Goal: Find specific page/section: Find specific page/section

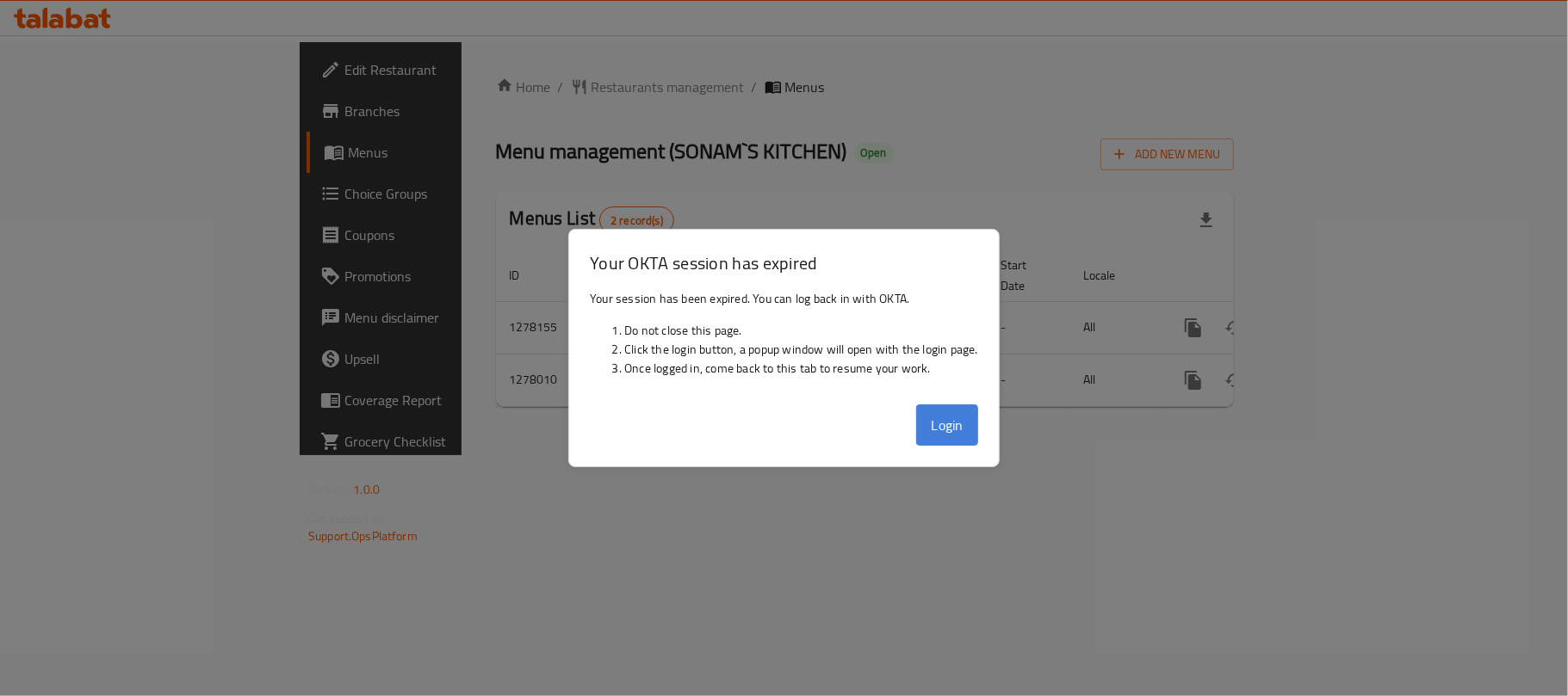
click at [961, 422] on button "Login" at bounding box center [947, 426] width 62 height 42
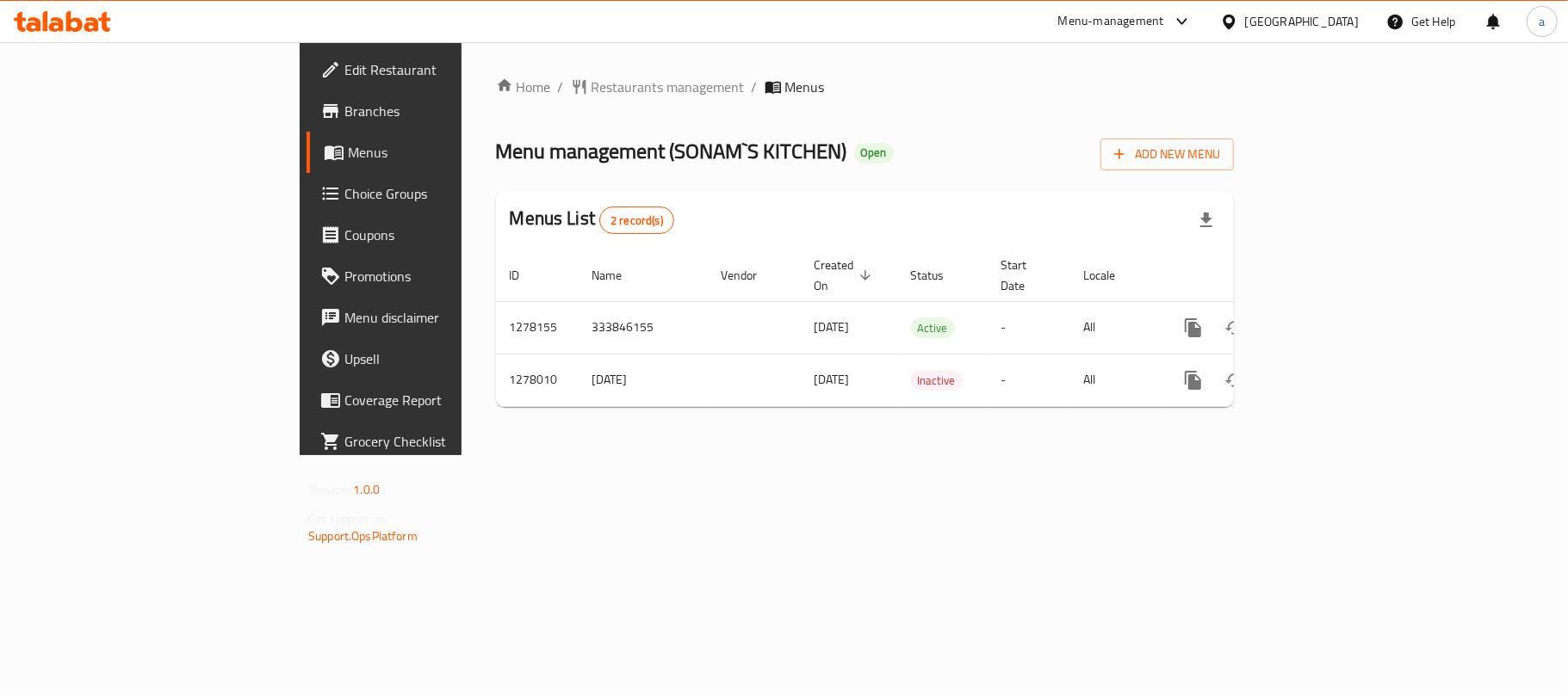
click at [1245, 18] on div at bounding box center [1233, 21] width 25 height 19
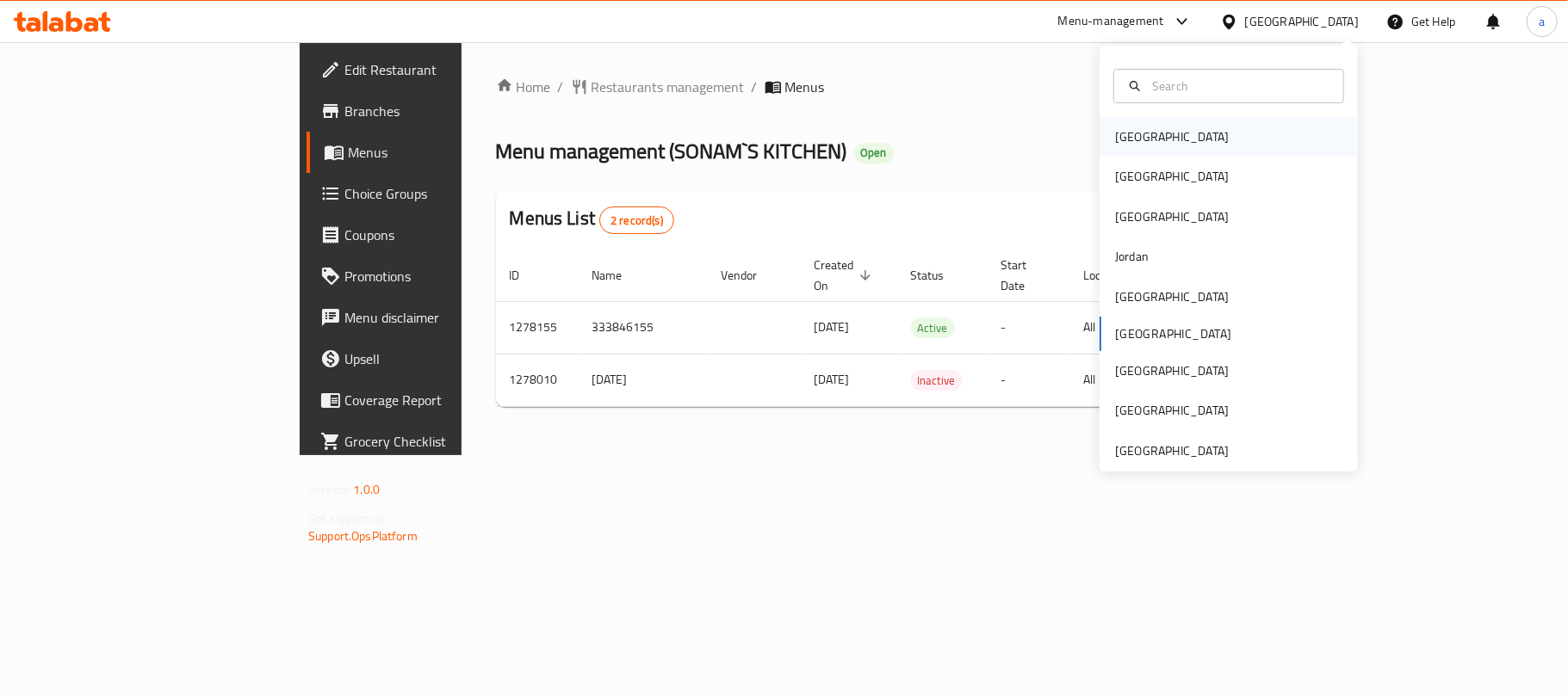
click at [1156, 145] on div "[GEOGRAPHIC_DATA]" at bounding box center [1229, 137] width 259 height 40
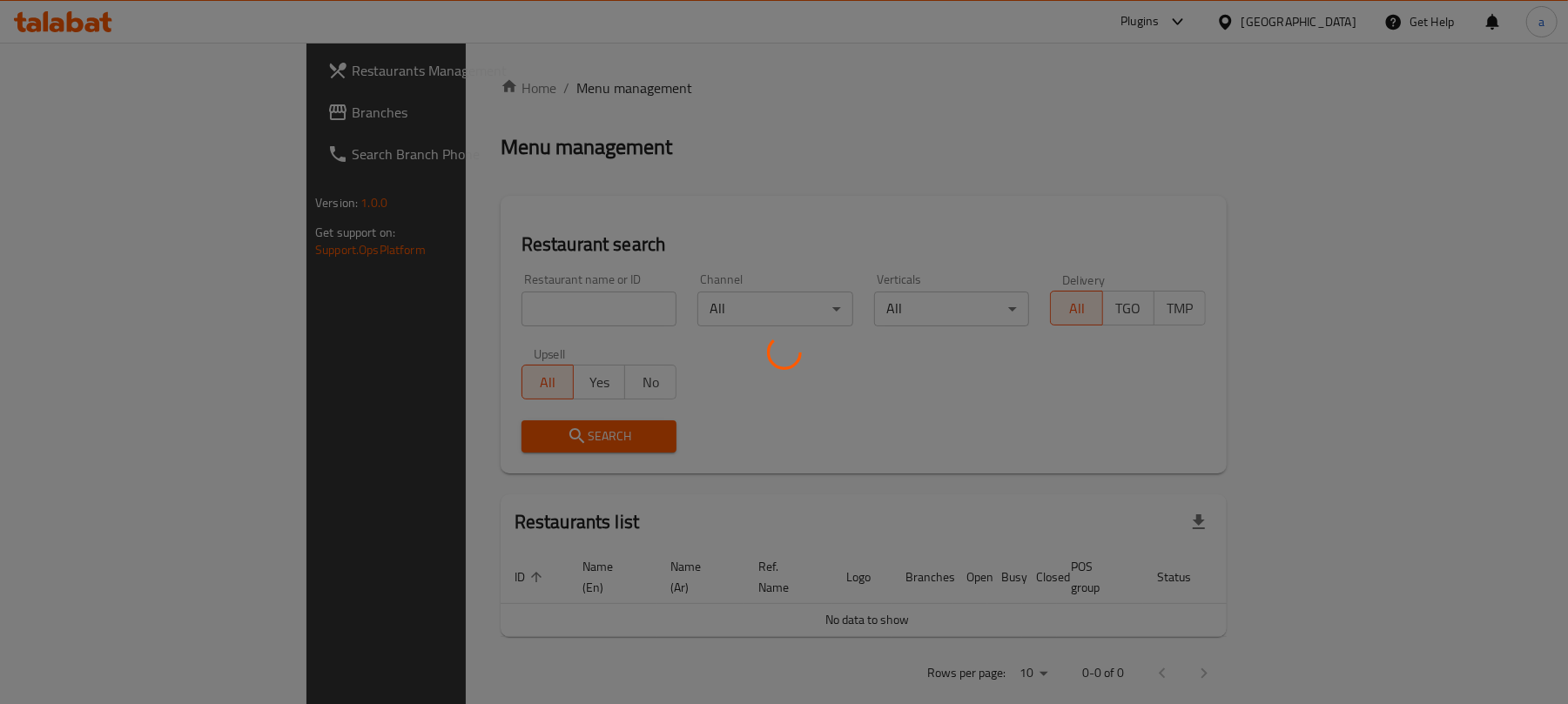
click at [99, 113] on div at bounding box center [784, 352] width 1568 height 704
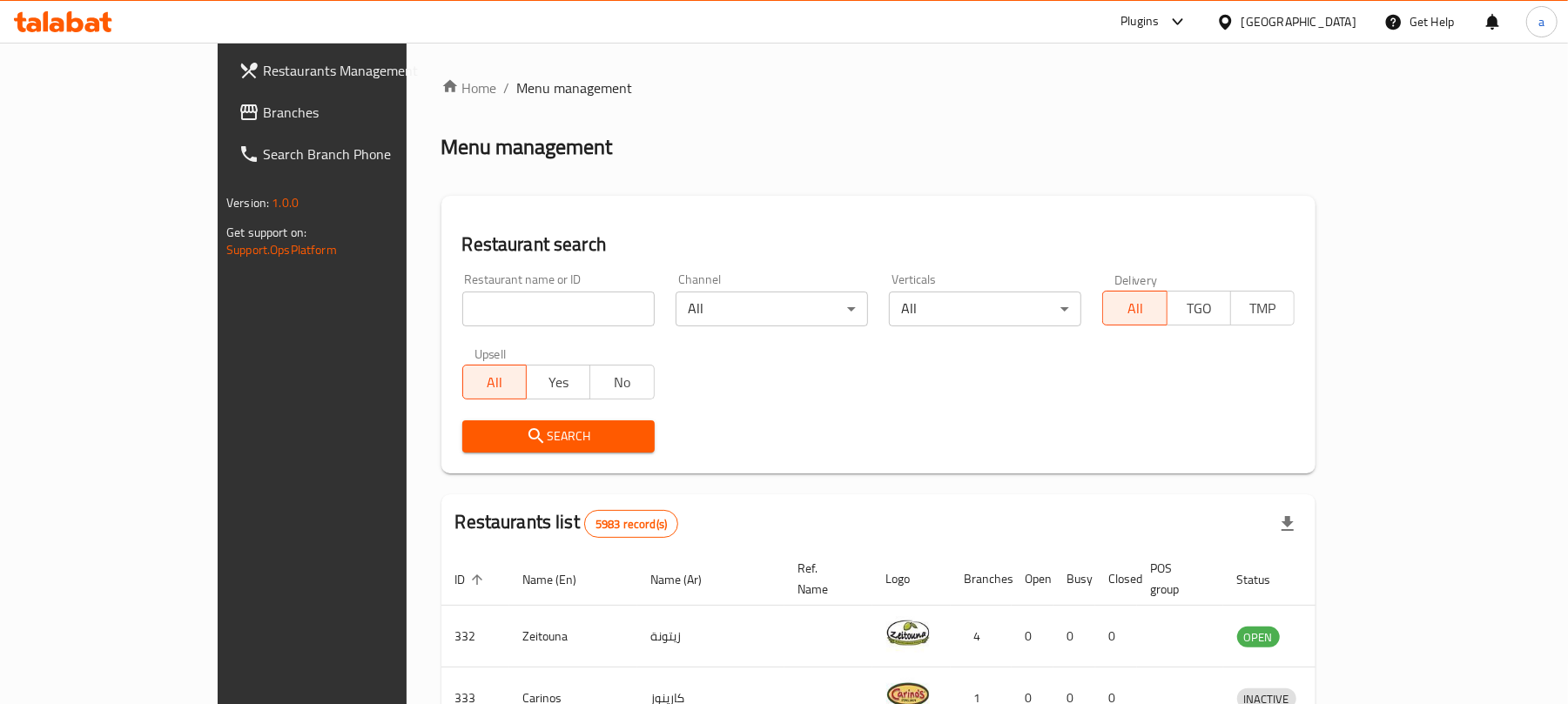
click at [263, 113] on span "Branches" at bounding box center [365, 112] width 203 height 21
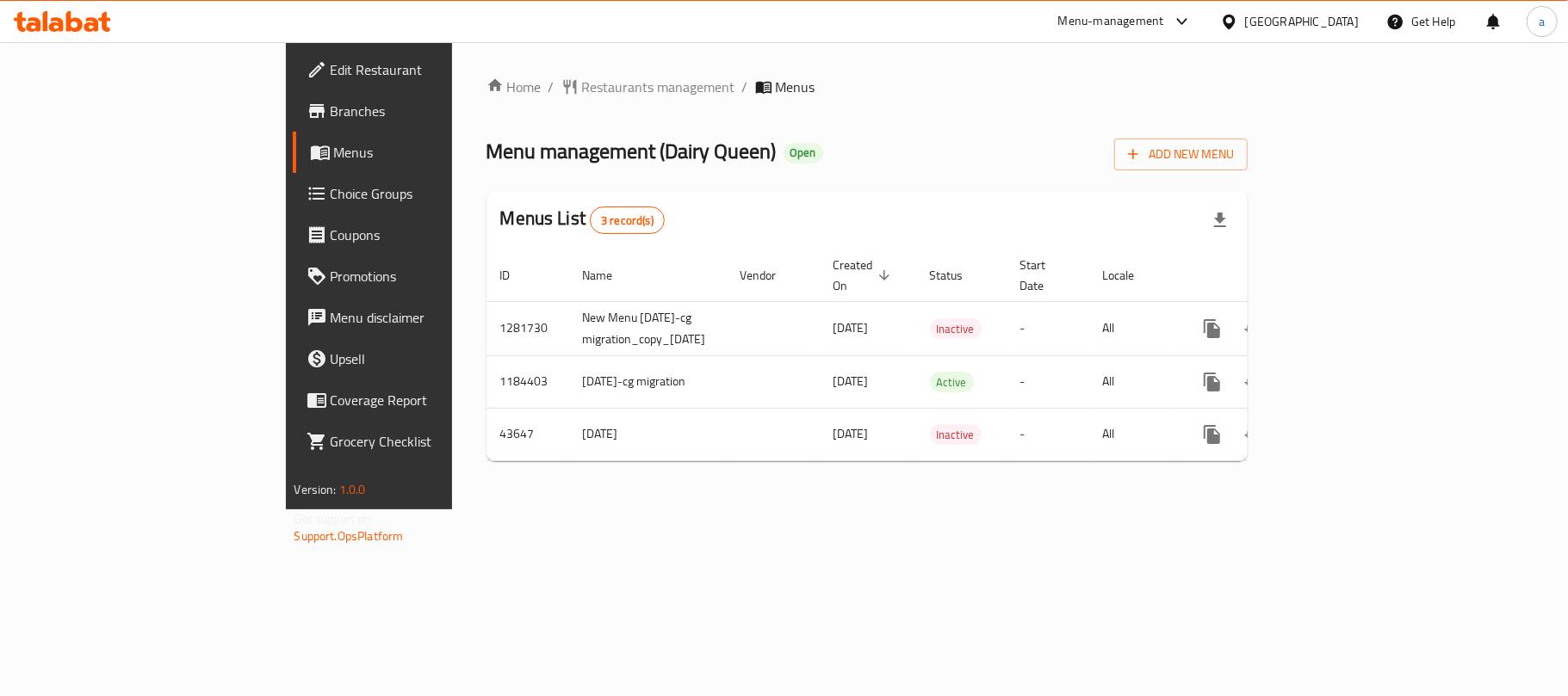
drag, startPoint x: 1330, startPoint y: 24, endPoint x: 1327, endPoint y: 33, distance: 9.5
click at [1330, 25] on div "Bahrain" at bounding box center [1302, 21] width 114 height 19
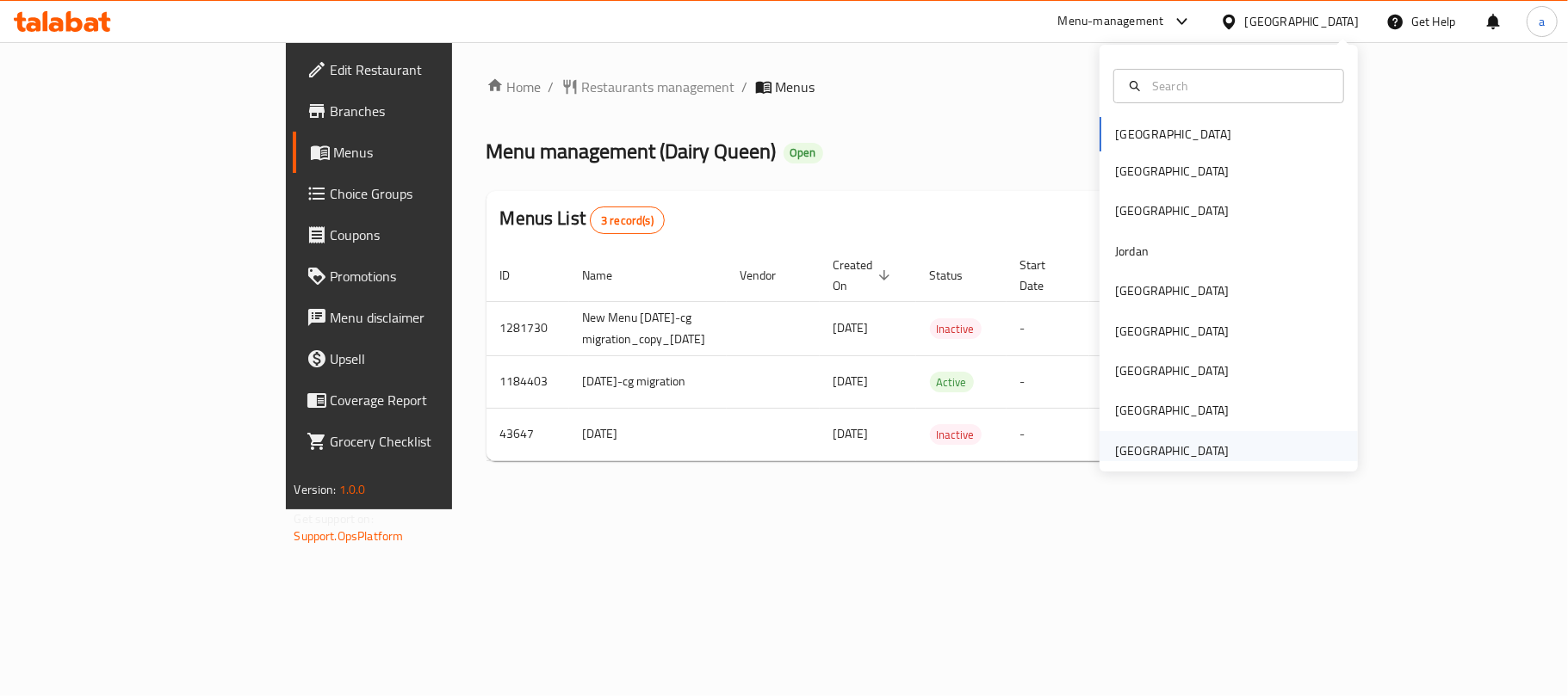
click at [1183, 451] on div "[GEOGRAPHIC_DATA]" at bounding box center [1172, 451] width 114 height 19
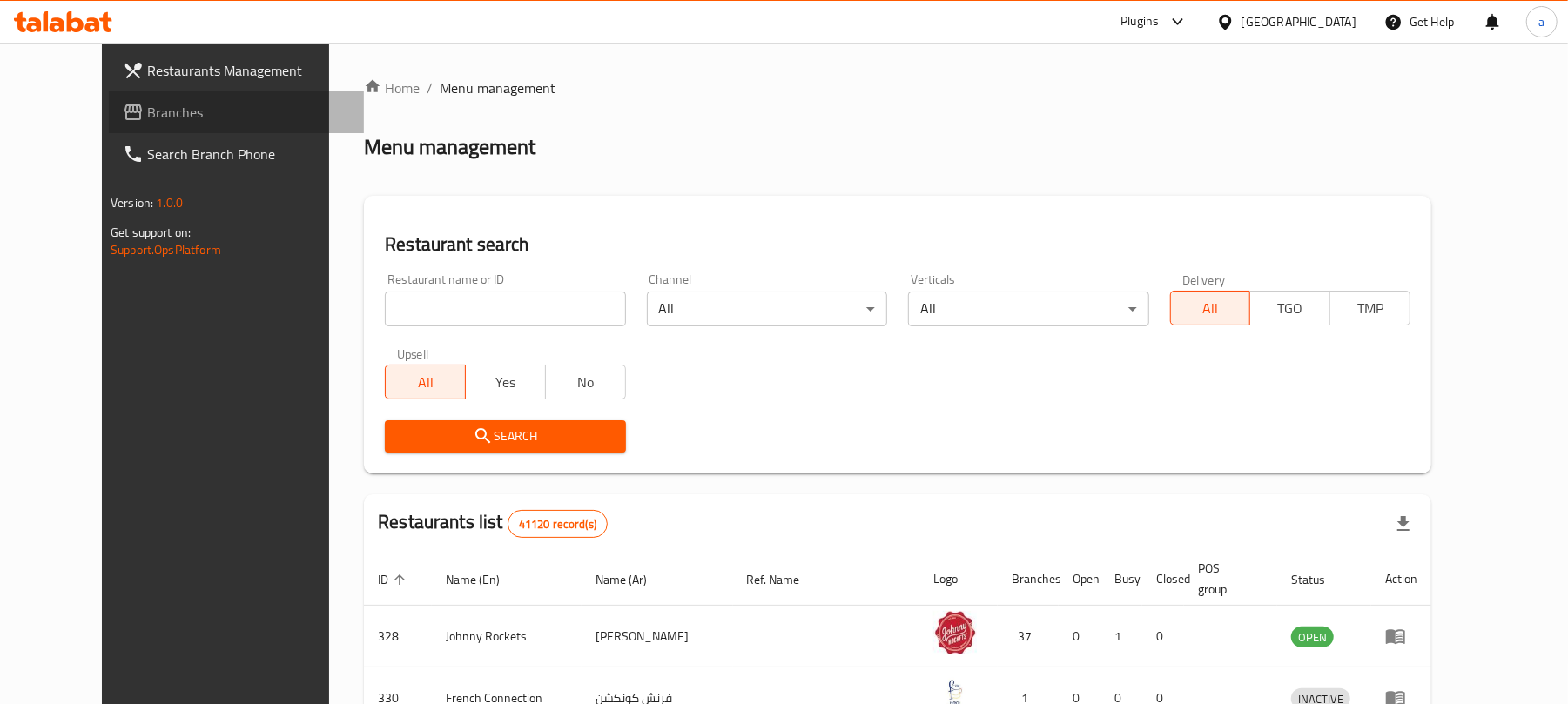
click at [147, 105] on span "Branches" at bounding box center [249, 112] width 203 height 21
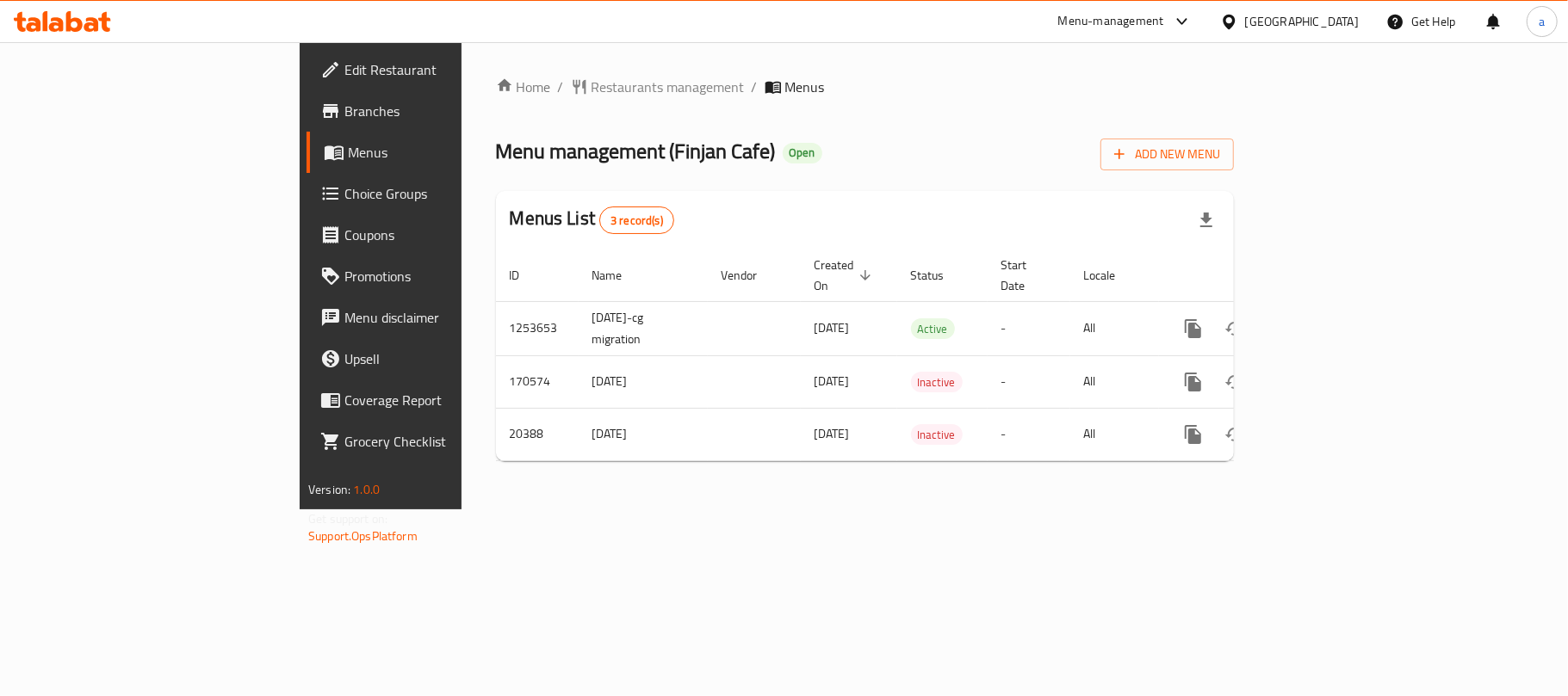
click at [1252, 18] on div "[GEOGRAPHIC_DATA]" at bounding box center [1302, 21] width 114 height 19
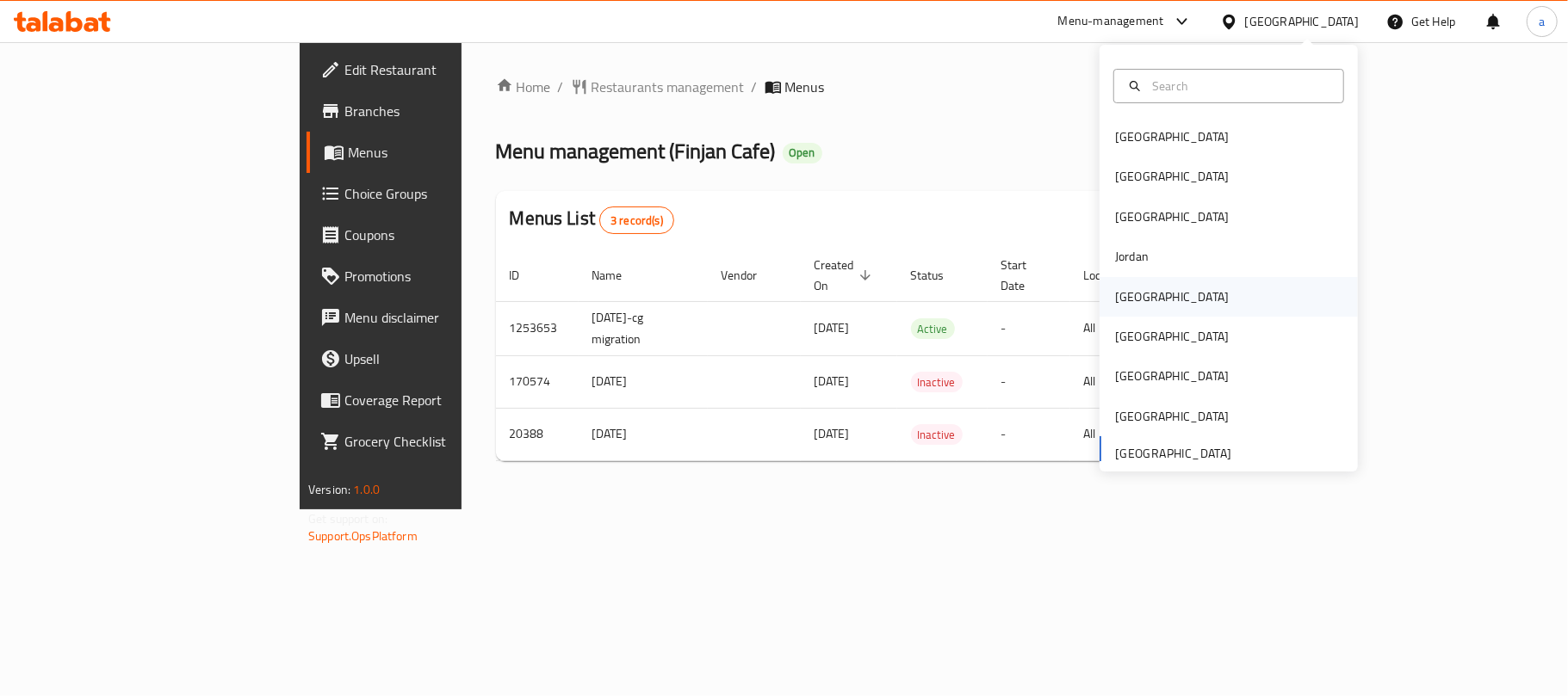
click at [1120, 300] on div "[GEOGRAPHIC_DATA]" at bounding box center [1172, 296] width 114 height 19
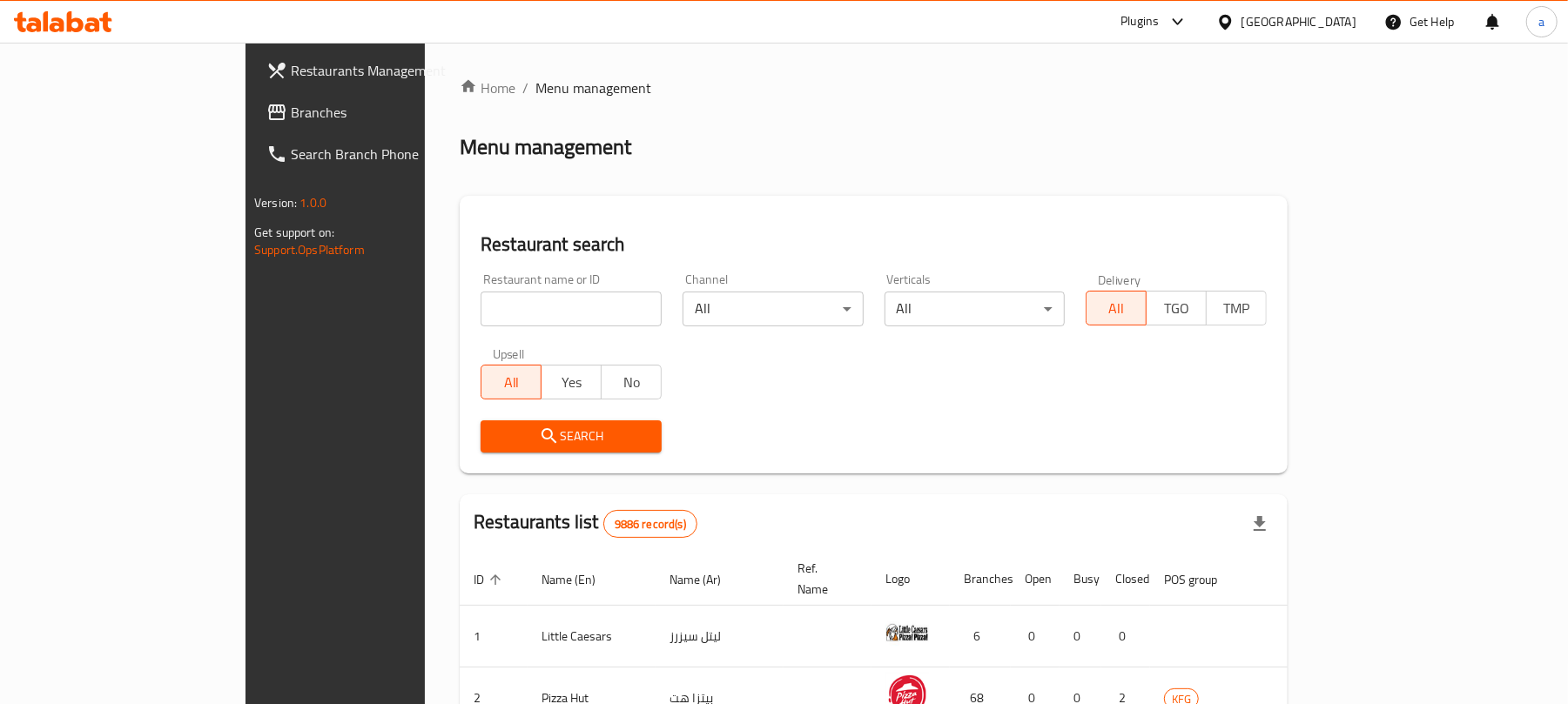
click at [291, 116] on span "Branches" at bounding box center [392, 112] width 203 height 21
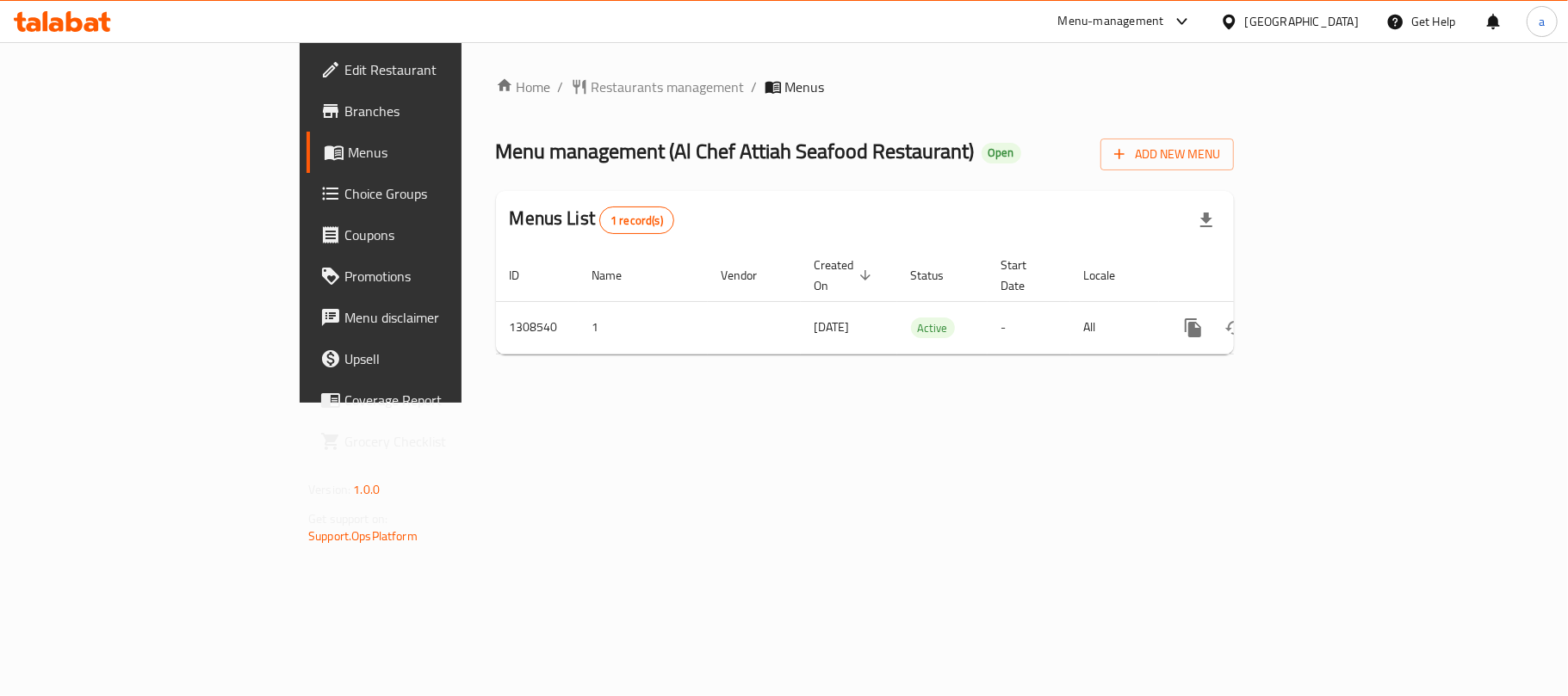
click at [1337, 14] on div "[GEOGRAPHIC_DATA]" at bounding box center [1302, 21] width 114 height 19
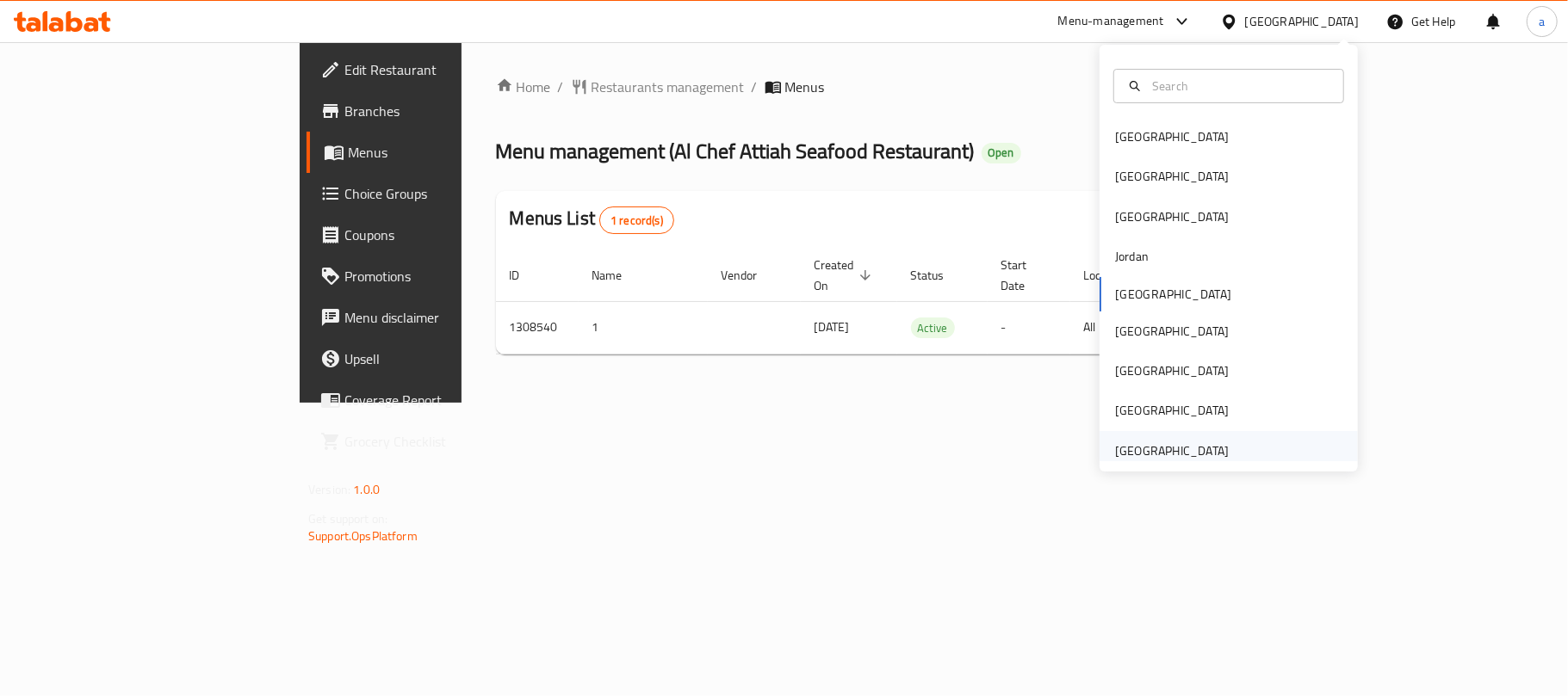
click at [1193, 448] on div "[GEOGRAPHIC_DATA]" at bounding box center [1172, 451] width 114 height 19
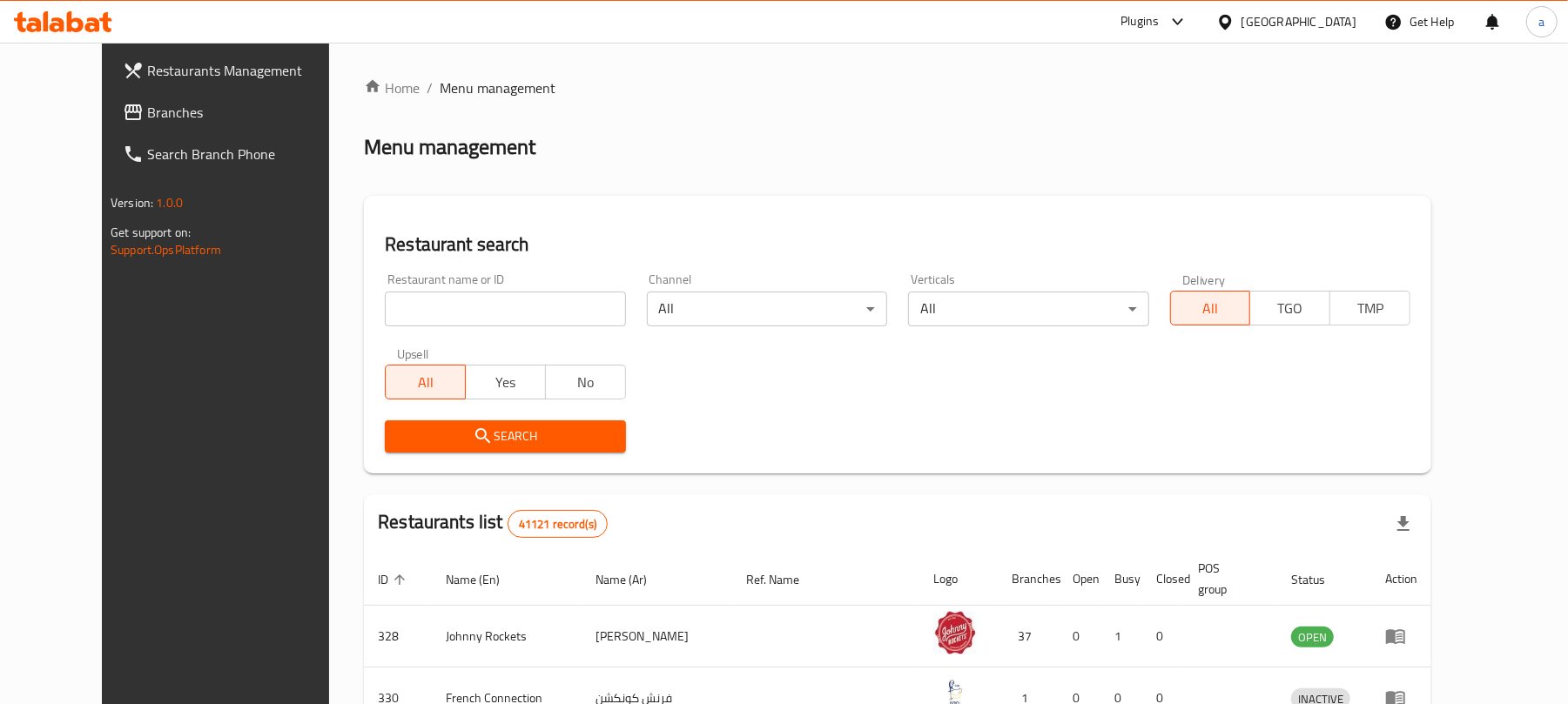
click at [147, 113] on span "Branches" at bounding box center [249, 112] width 203 height 21
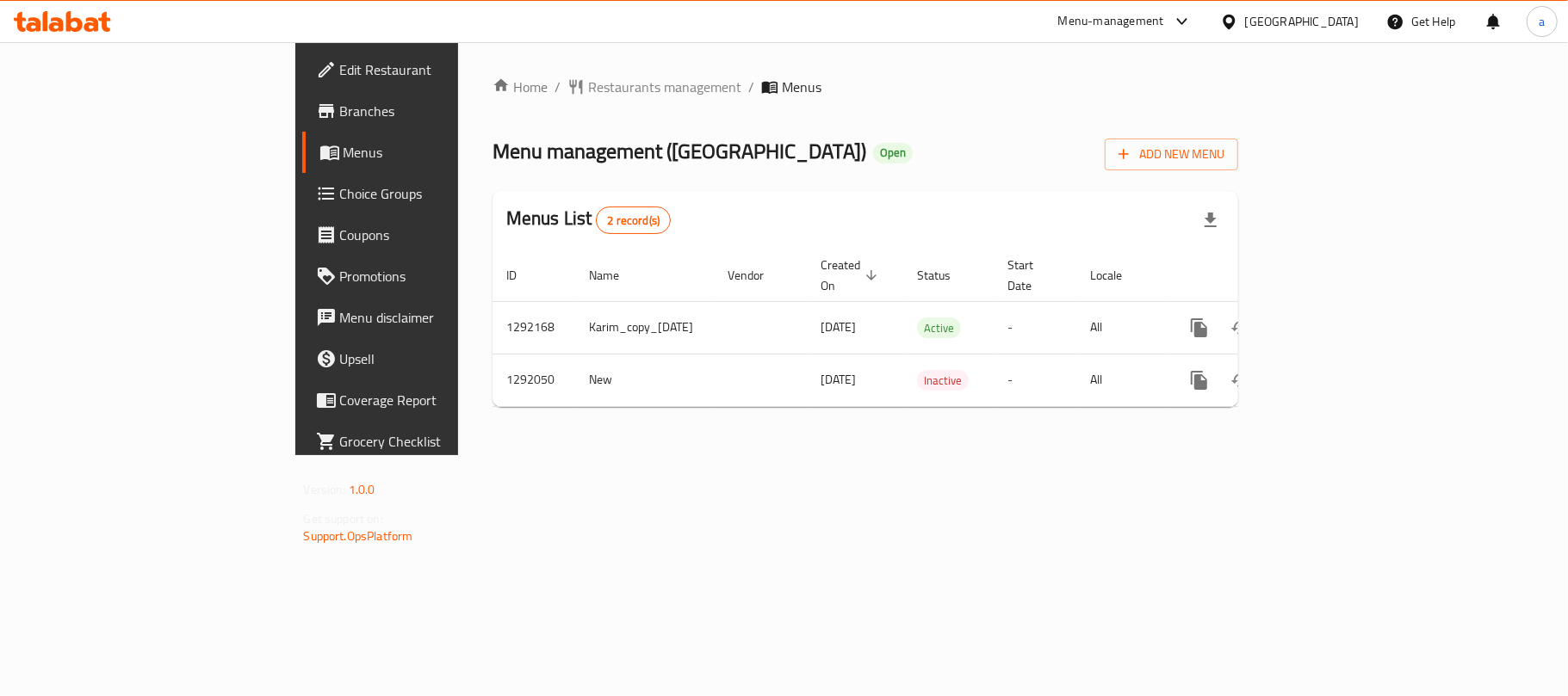
click at [83, 22] on icon at bounding box center [62, 21] width 98 height 21
